Goal: Complete application form: Complete application form

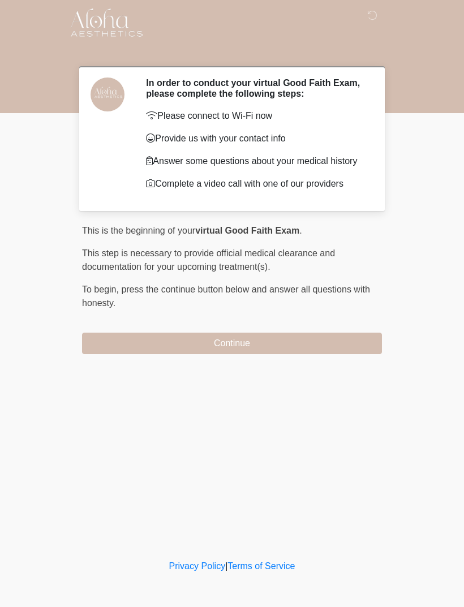
click at [275, 342] on button "Continue" at bounding box center [232, 343] width 300 height 21
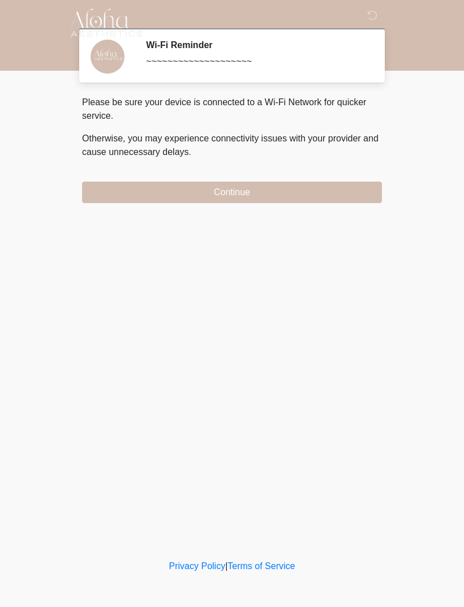
click at [317, 190] on button "Continue" at bounding box center [232, 192] width 300 height 21
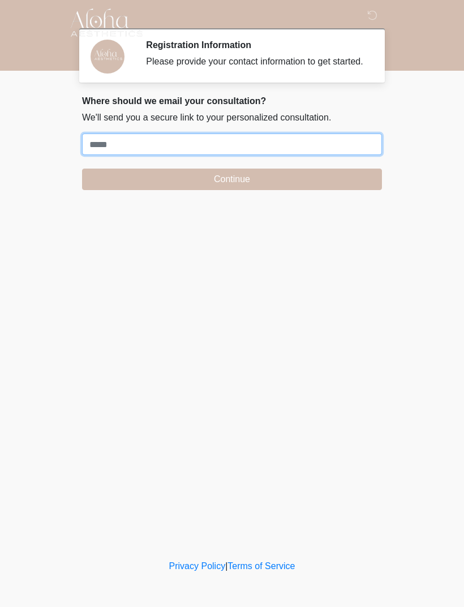
click at [234, 150] on input "Where should we email your treatment plan?" at bounding box center [232, 144] width 300 height 21
click at [100, 154] on input "**********" at bounding box center [232, 144] width 300 height 21
click at [127, 155] on input "**********" at bounding box center [232, 144] width 300 height 21
type input "**********"
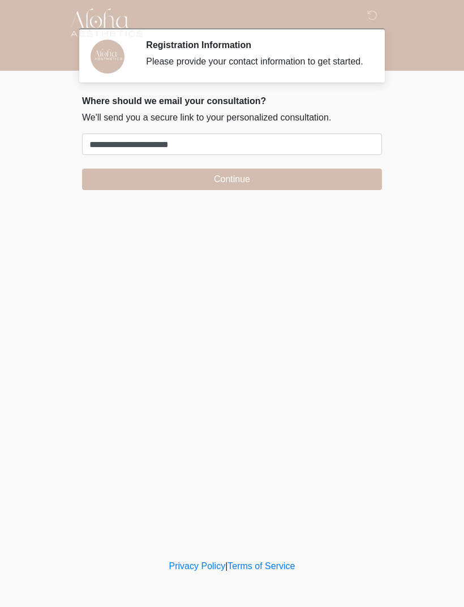
click at [235, 185] on button "Continue" at bounding box center [232, 179] width 300 height 21
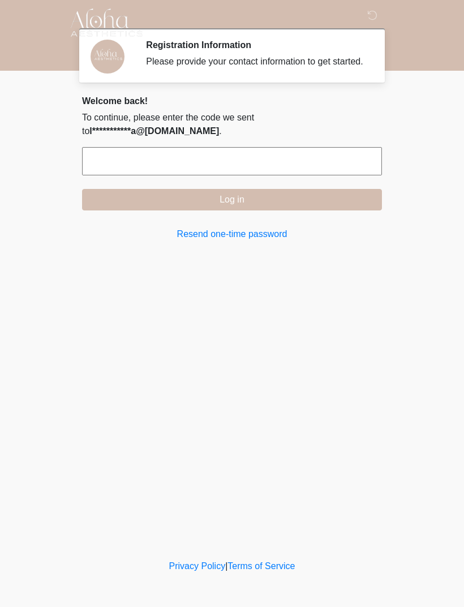
click at [273, 164] on input "text" at bounding box center [232, 161] width 300 height 28
type input "******"
click at [316, 193] on button "Log in" at bounding box center [232, 199] width 300 height 21
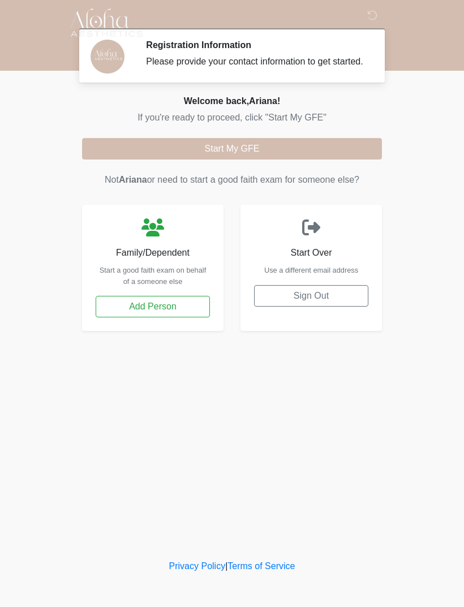
click at [316, 157] on button "Start My GFE" at bounding box center [232, 148] width 300 height 21
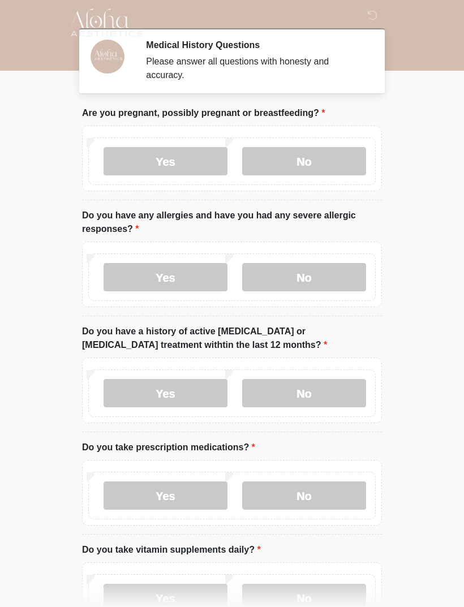
click at [348, 157] on label "No" at bounding box center [304, 161] width 124 height 28
click at [342, 272] on label "No" at bounding box center [304, 277] width 124 height 28
click at [339, 395] on label "No" at bounding box center [304, 393] width 124 height 28
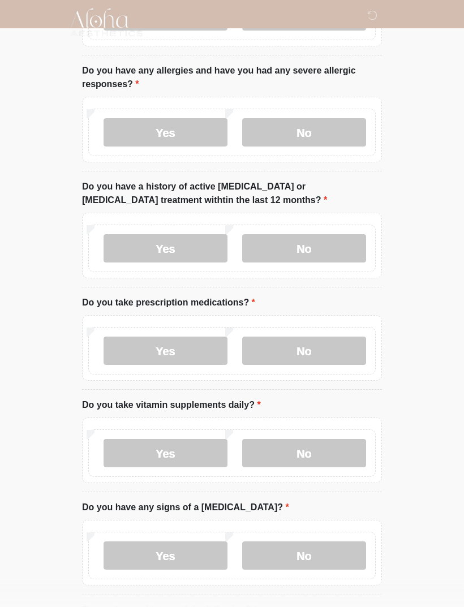
scroll to position [145, 0]
click at [342, 349] on label "No" at bounding box center [304, 351] width 124 height 28
click at [340, 455] on label "No" at bounding box center [304, 453] width 124 height 28
click at [327, 556] on label "No" at bounding box center [304, 555] width 124 height 28
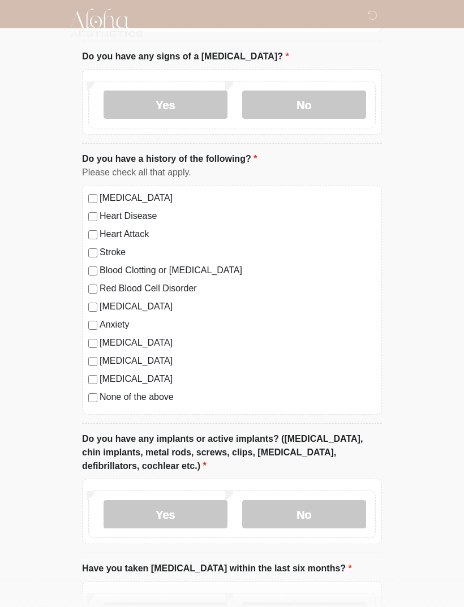
scroll to position [597, 0]
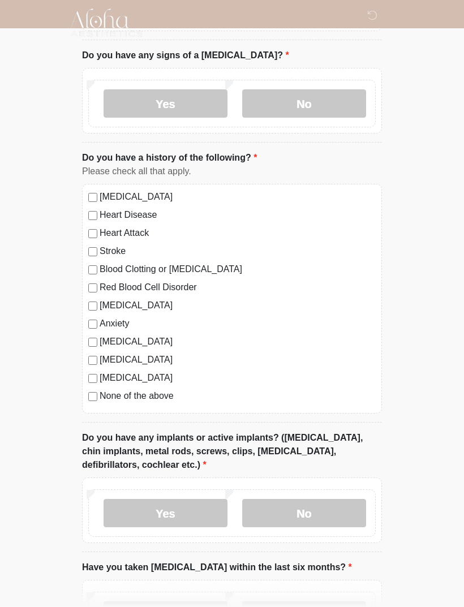
click at [155, 394] on label "None of the above" at bounding box center [238, 396] width 276 height 14
click at [337, 505] on label "No" at bounding box center [304, 513] width 124 height 28
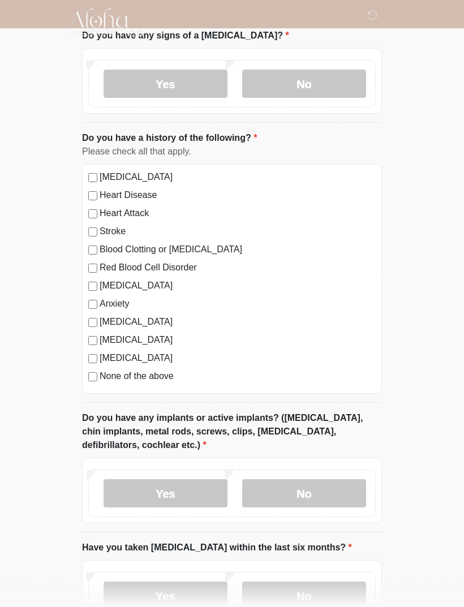
scroll to position [698, 0]
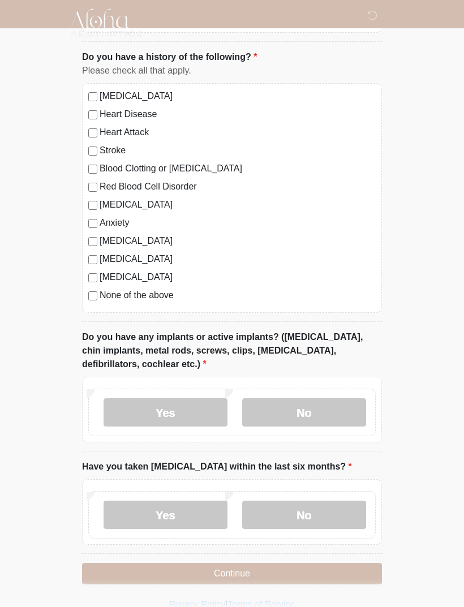
click at [341, 510] on label "No" at bounding box center [304, 515] width 124 height 28
click at [347, 567] on button "Continue" at bounding box center [232, 573] width 300 height 21
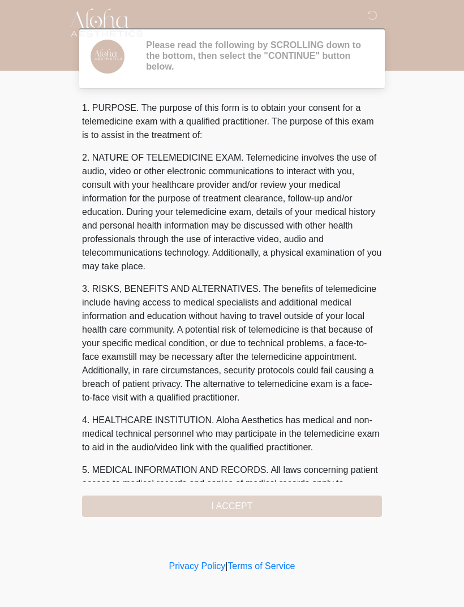
scroll to position [0, 0]
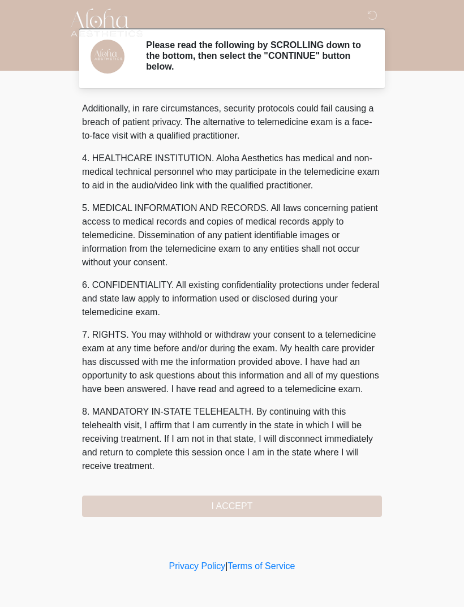
click at [274, 506] on button "I ACCEPT" at bounding box center [232, 506] width 300 height 21
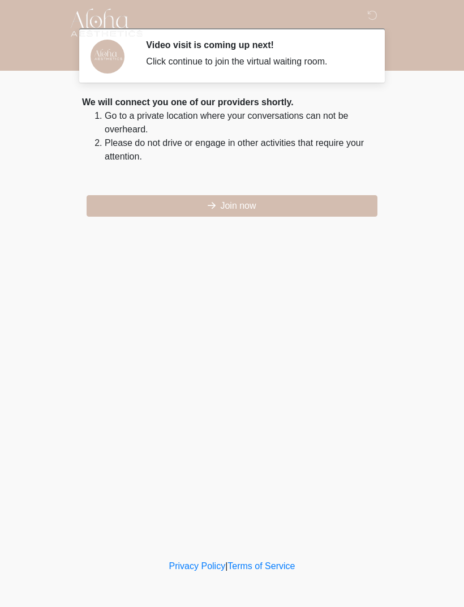
click at [296, 203] on button "Join now" at bounding box center [232, 205] width 291 height 21
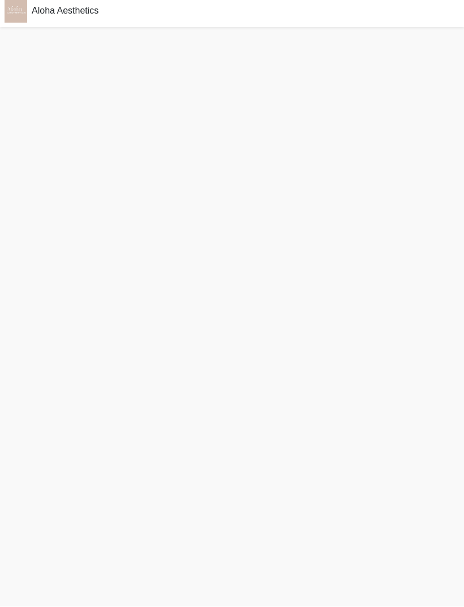
scroll to position [3, 0]
